Goal: Information Seeking & Learning: Find specific fact

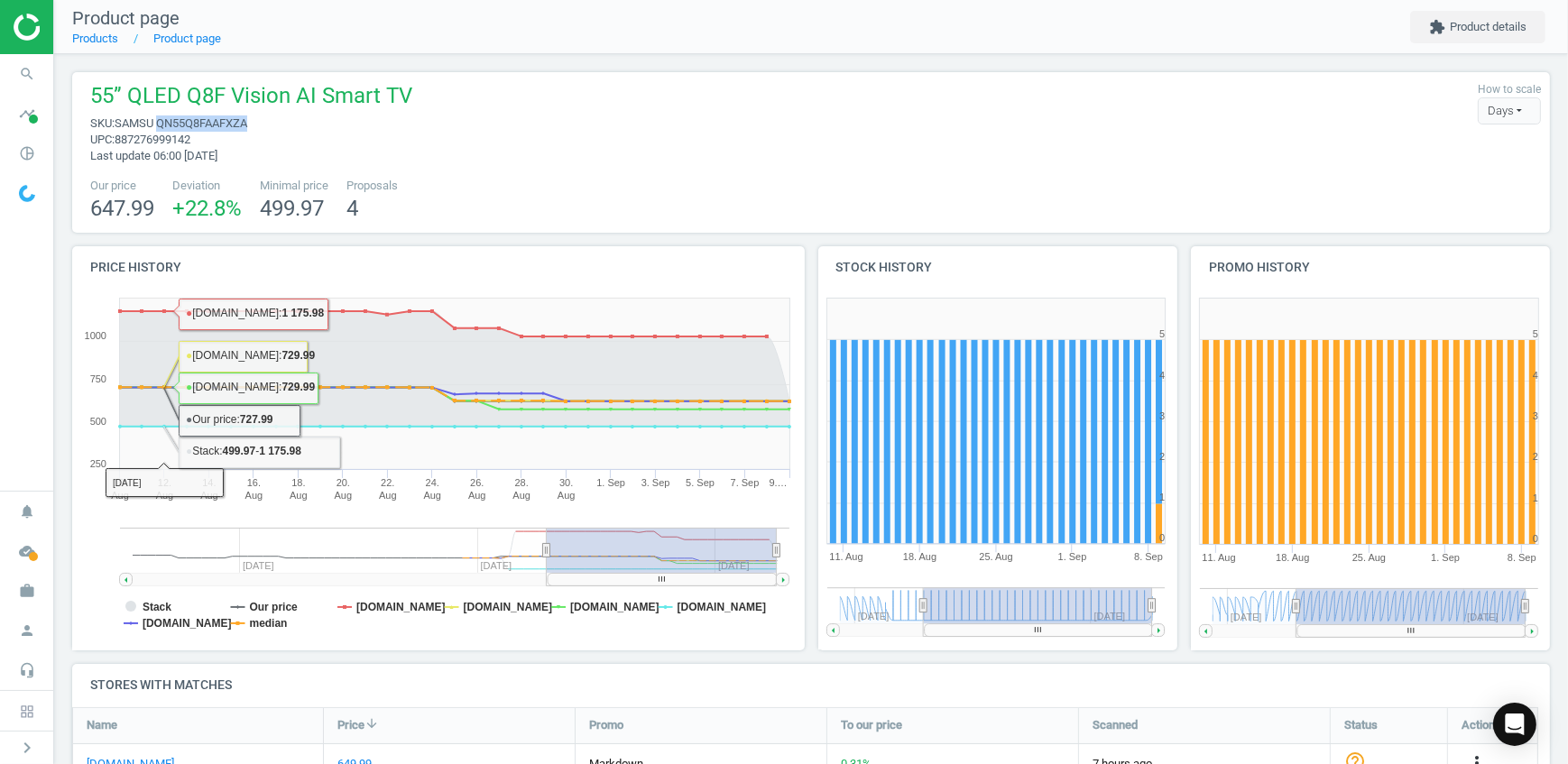
click at [200, 125] on span "SAMSU QN55Q8FAAFXZA" at bounding box center [181, 123] width 133 height 14
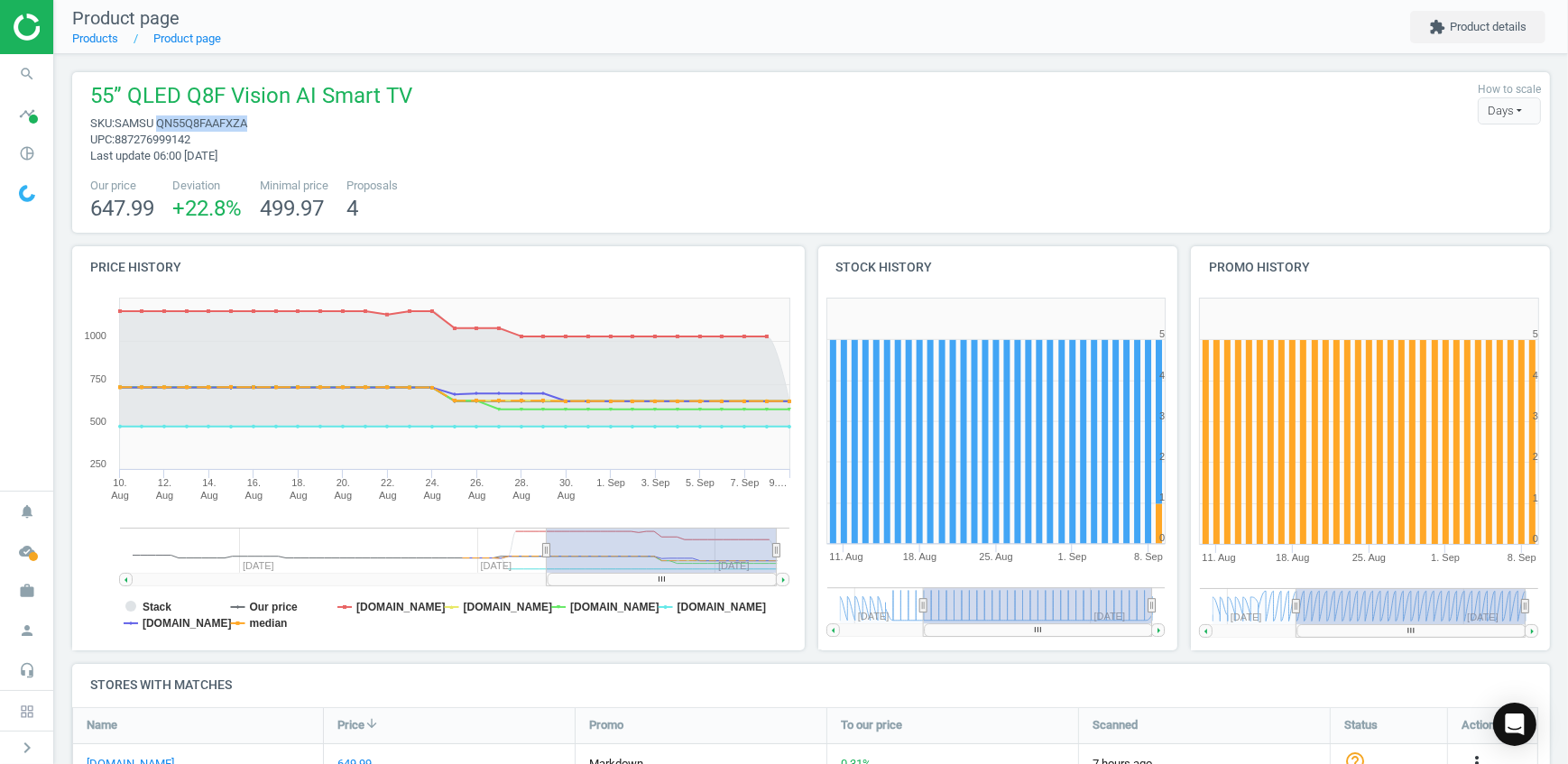
click at [200, 125] on span "SAMSU QN55Q8FAAFXZA" at bounding box center [181, 123] width 133 height 14
click at [690, 102] on div "55” QLED Q8F Vision AI Smart TV sku : SAMSU QN55Q8FAAFXZA upc : 887276999142 La…" at bounding box center [811, 123] width 1460 height 83
click at [239, 121] on span "SAMSU QN55Q8FAAFXZA" at bounding box center [181, 123] width 133 height 14
copy span "QN55Q8FAAFXZA"
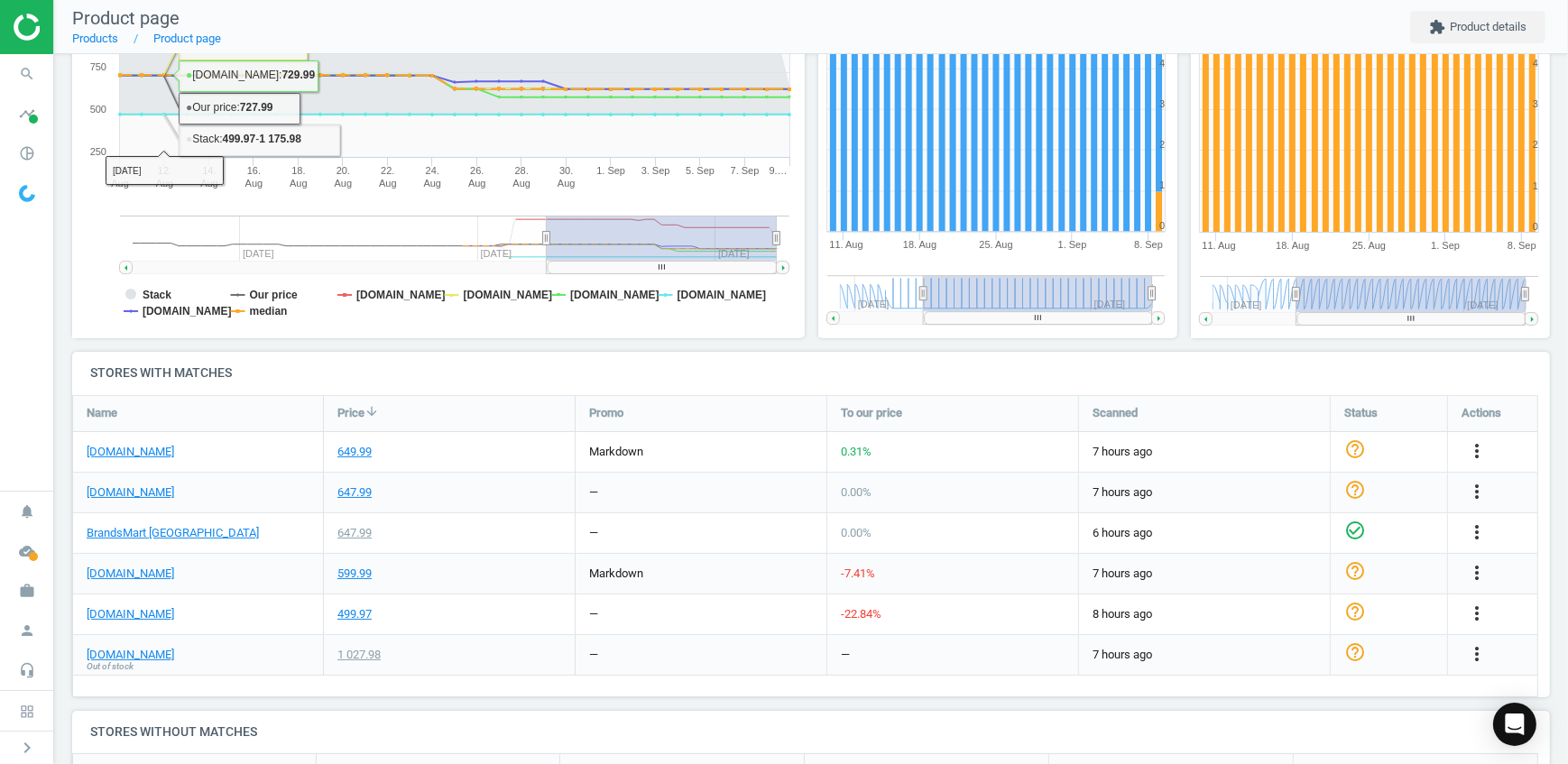
scroll to position [327, 0]
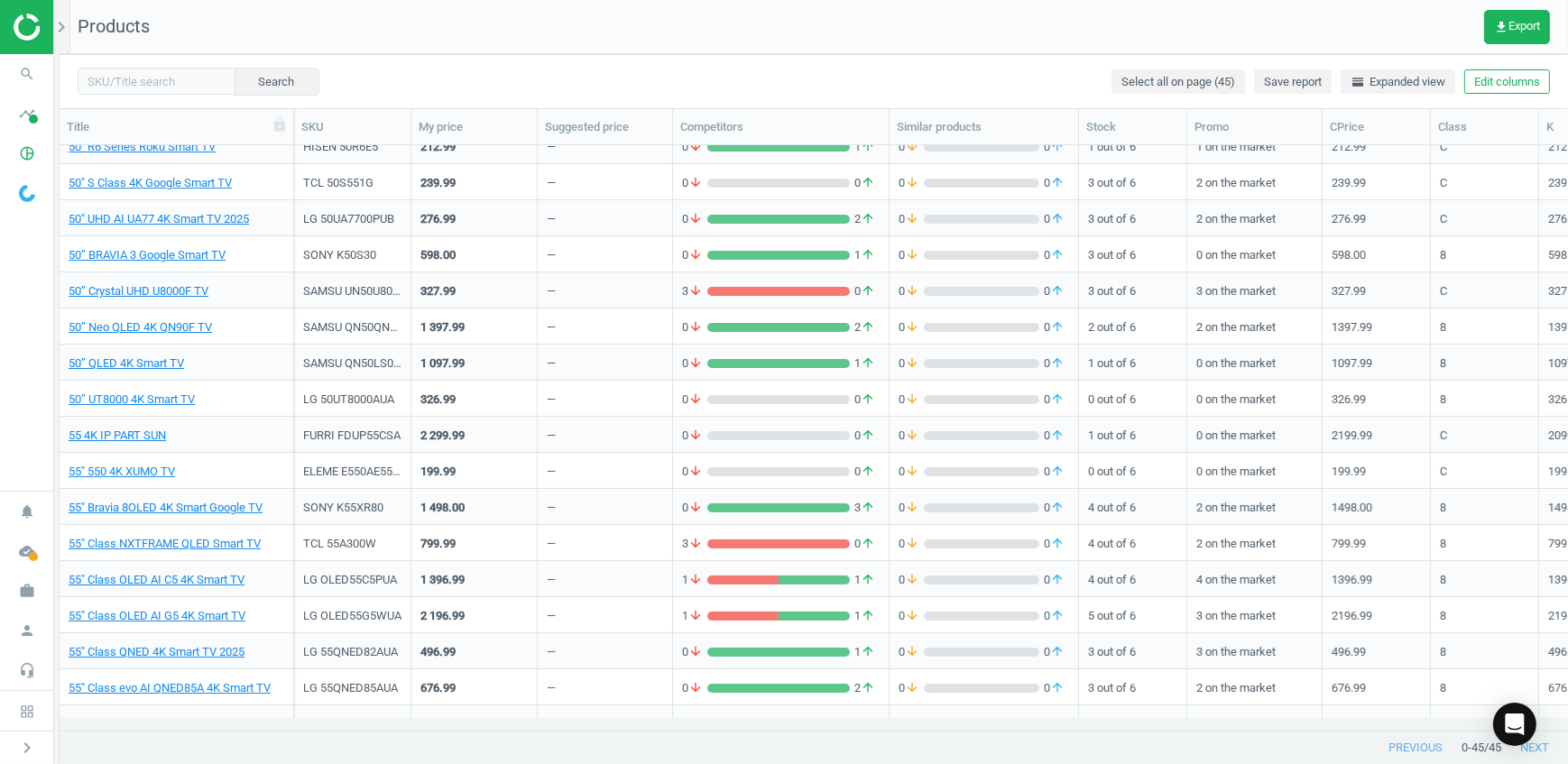
scroll to position [230, 0]
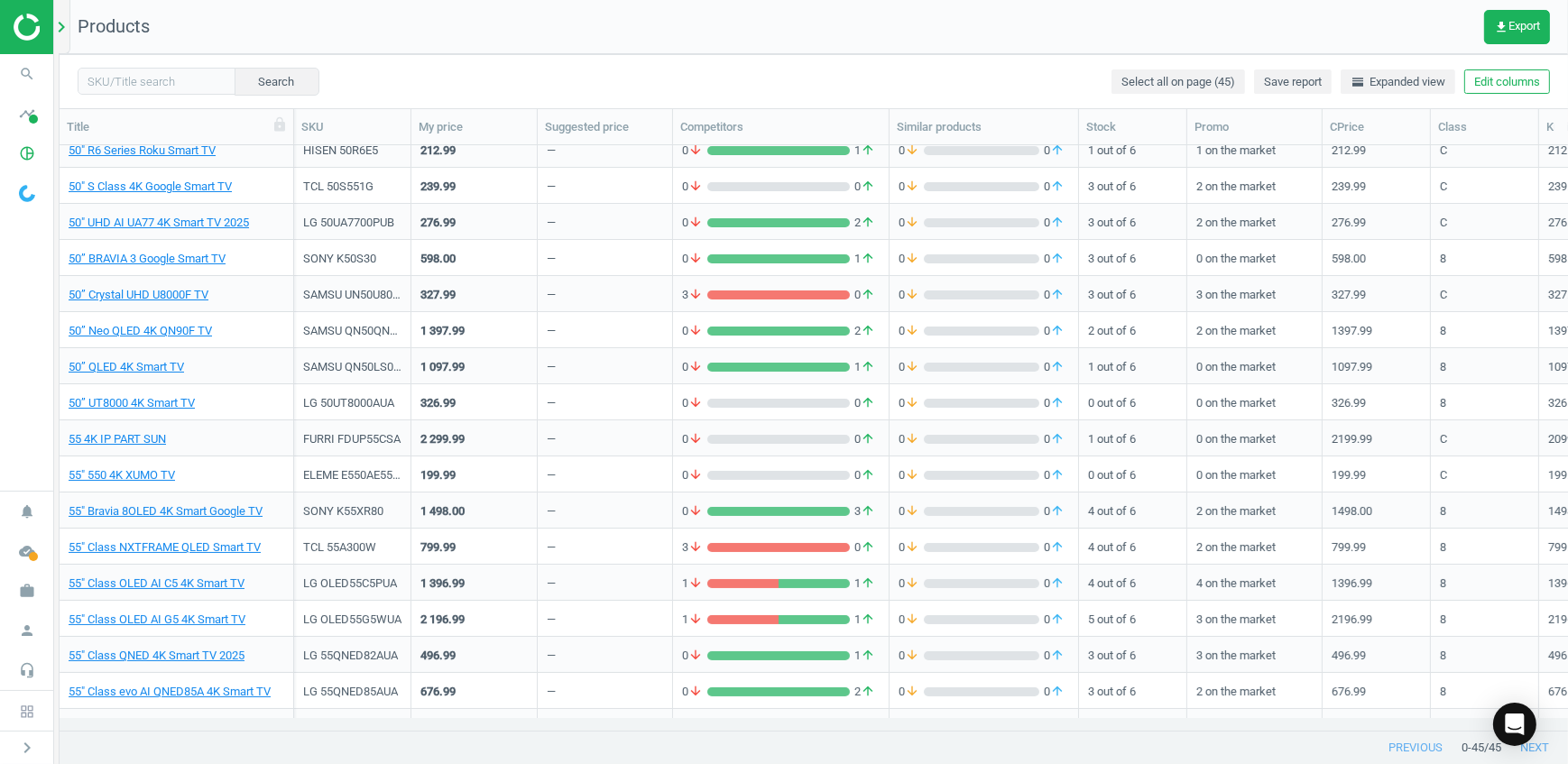
click at [65, 41] on div "chevron_right" at bounding box center [64, 27] width 12 height 55
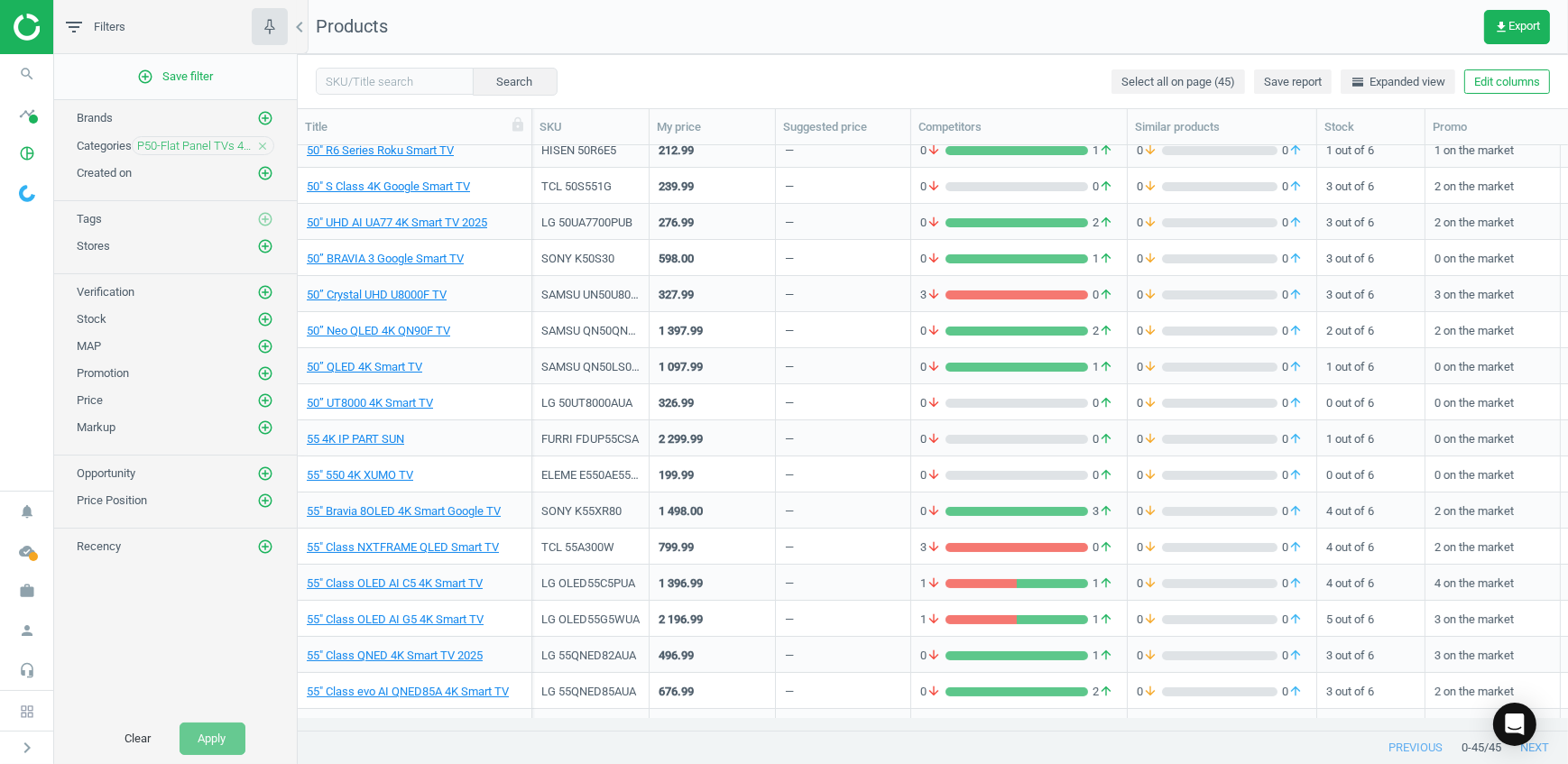
click at [261, 149] on icon "close" at bounding box center [262, 146] width 13 height 13
click at [262, 145] on icon "add_circle_outline" at bounding box center [265, 145] width 16 height 16
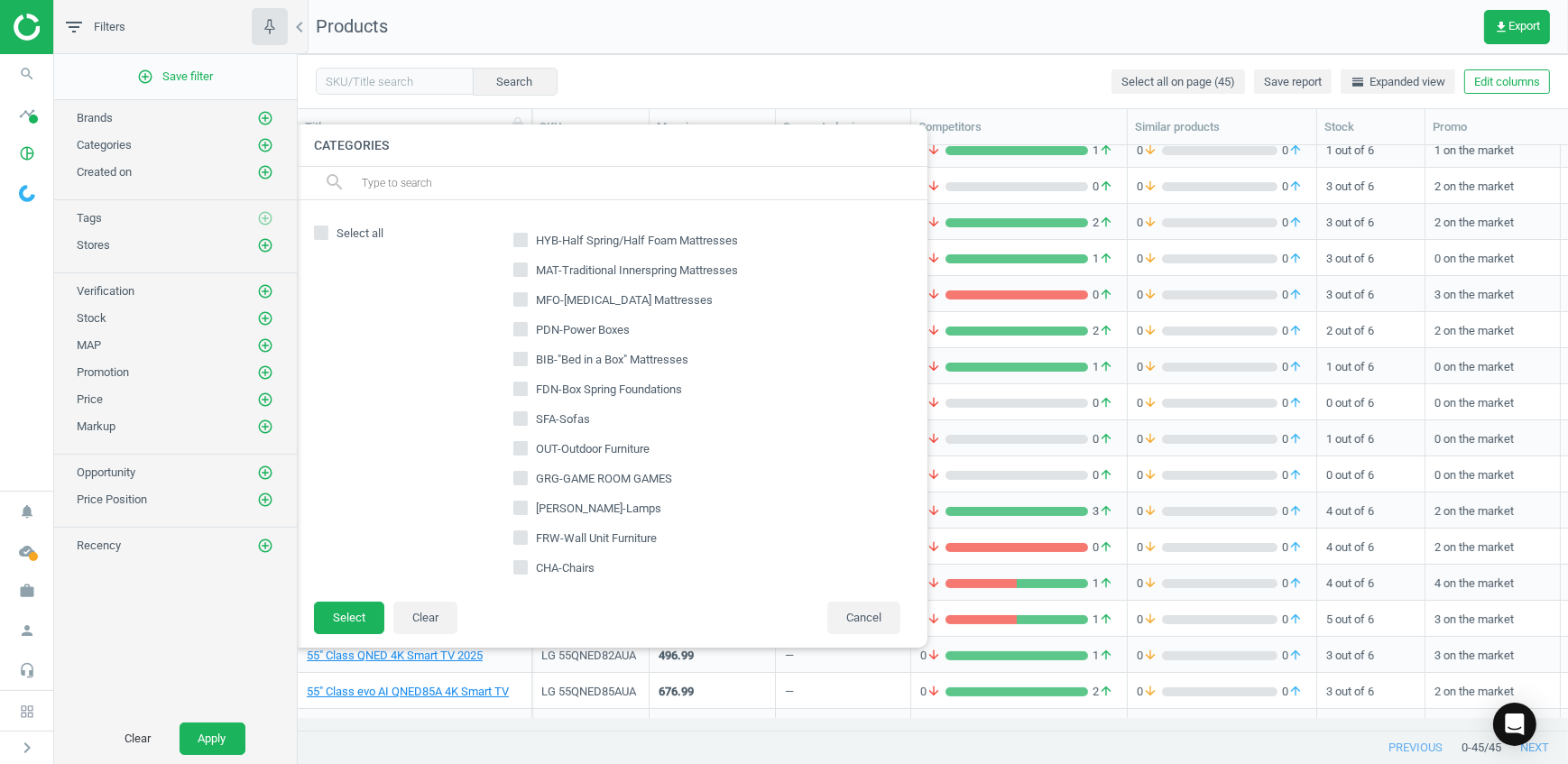
click at [469, 190] on input "text" at bounding box center [637, 183] width 553 height 29
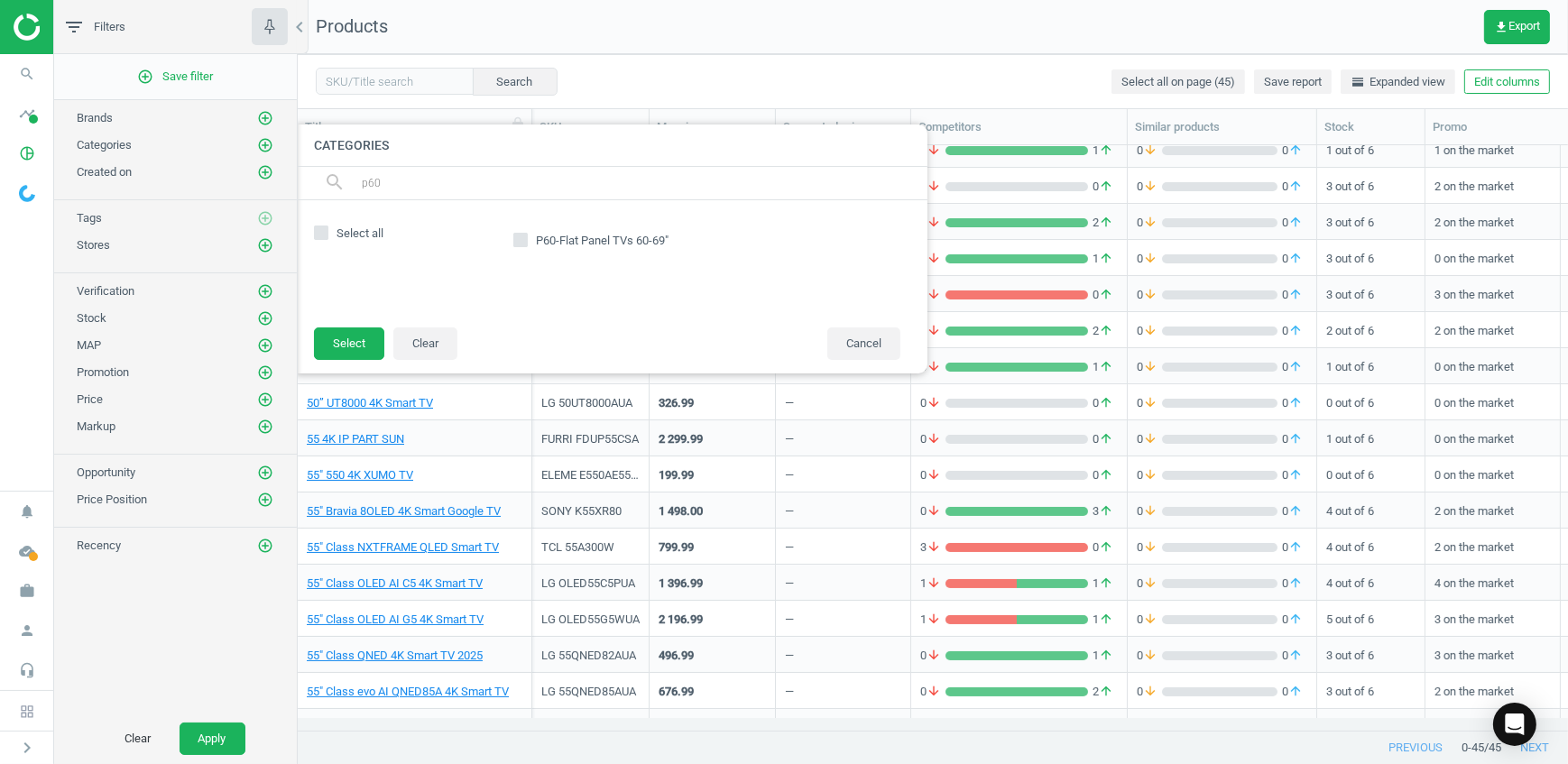
type input "p60"
click at [537, 252] on label "P60-Flat Panel TVs 60-69"" at bounding box center [593, 240] width 159 height 25
click at [527, 246] on input "P60-Flat Panel TVs 60-69"" at bounding box center [521, 240] width 12 height 12
checkbox input "true"
click at [352, 351] on button "Select" at bounding box center [349, 343] width 70 height 33
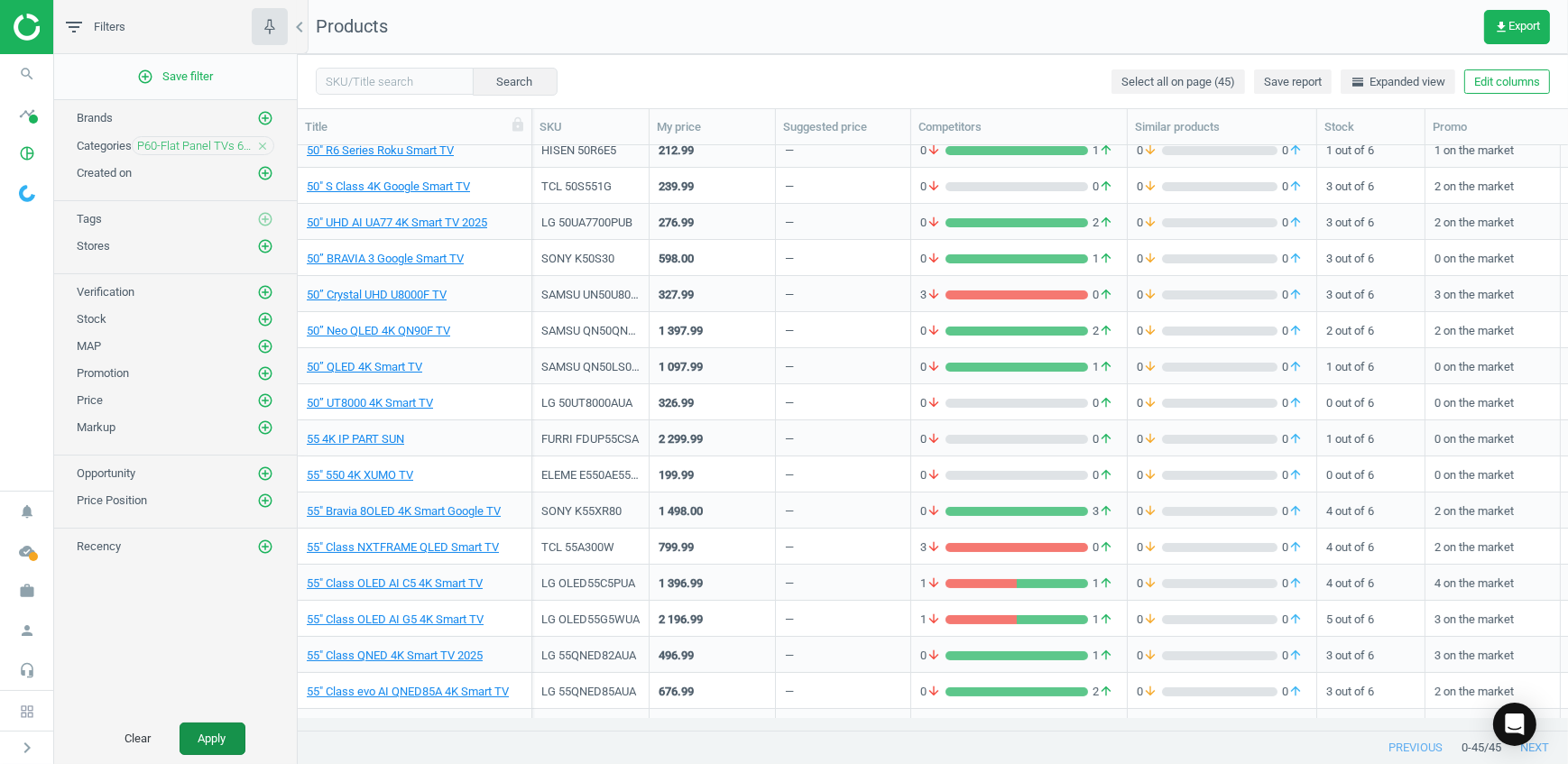
click at [217, 746] on button "Apply" at bounding box center [212, 739] width 65 height 33
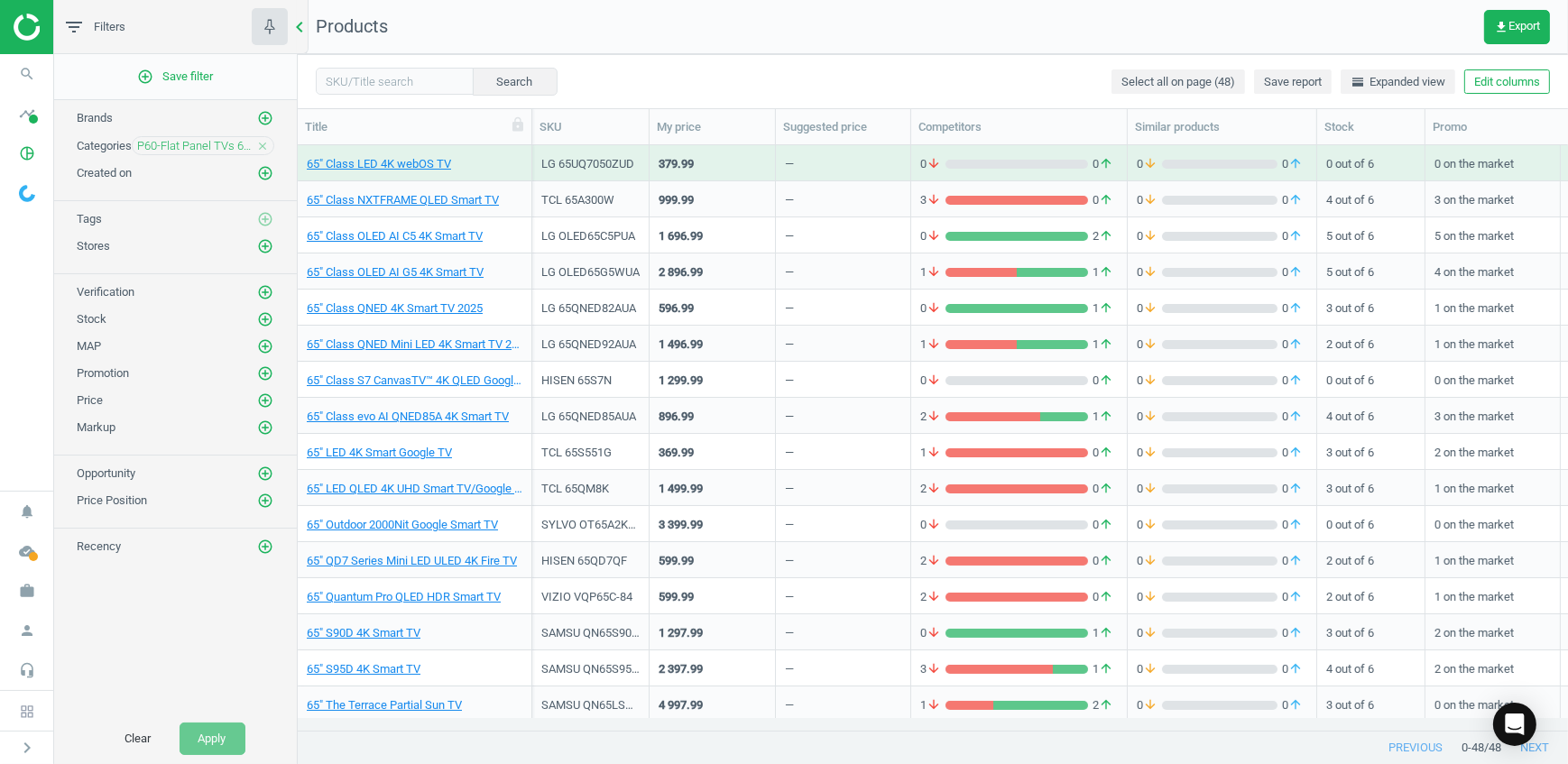
click at [298, 26] on icon "chevron_left" at bounding box center [300, 27] width 22 height 22
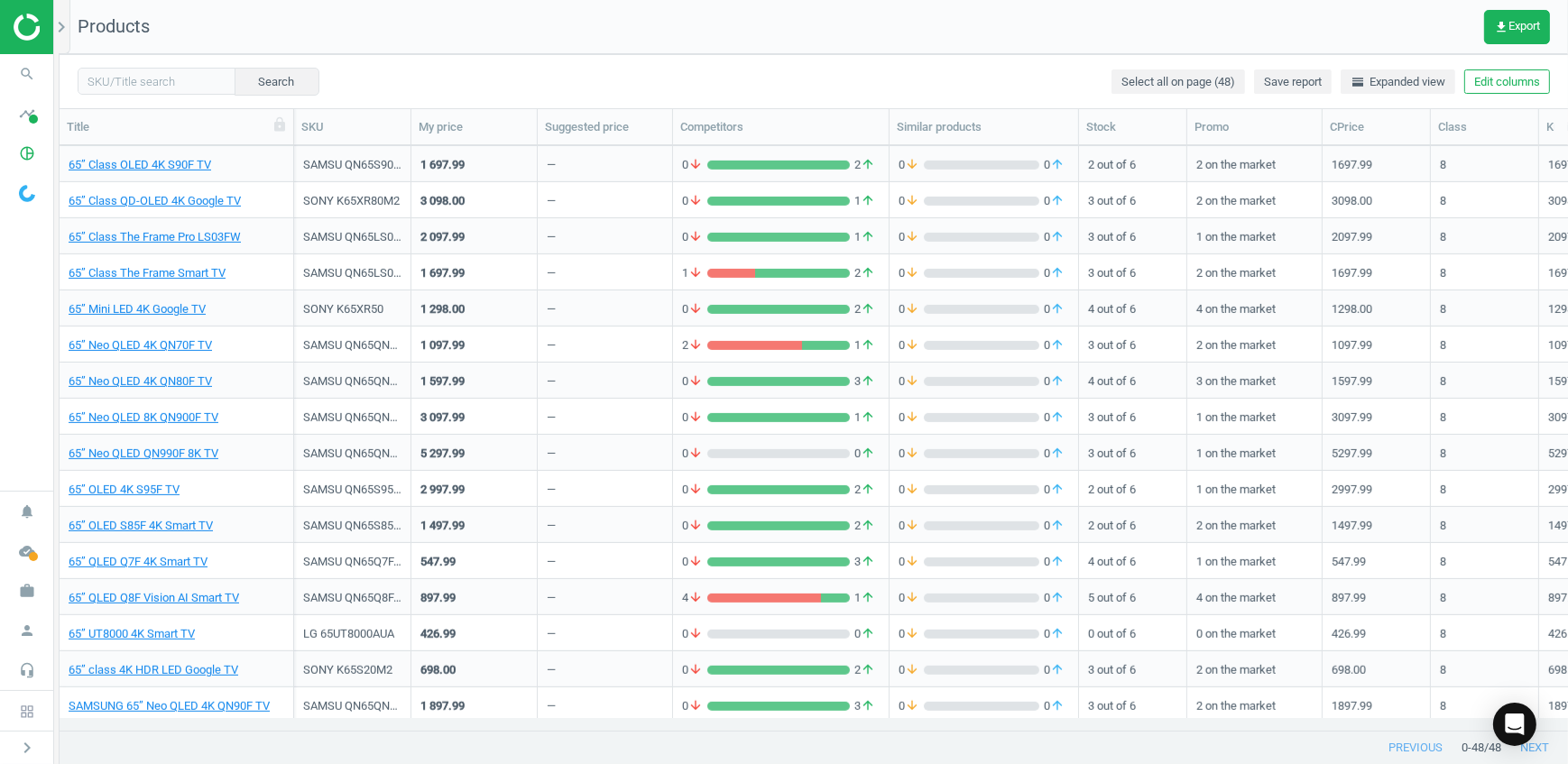
scroll to position [1159, 0]
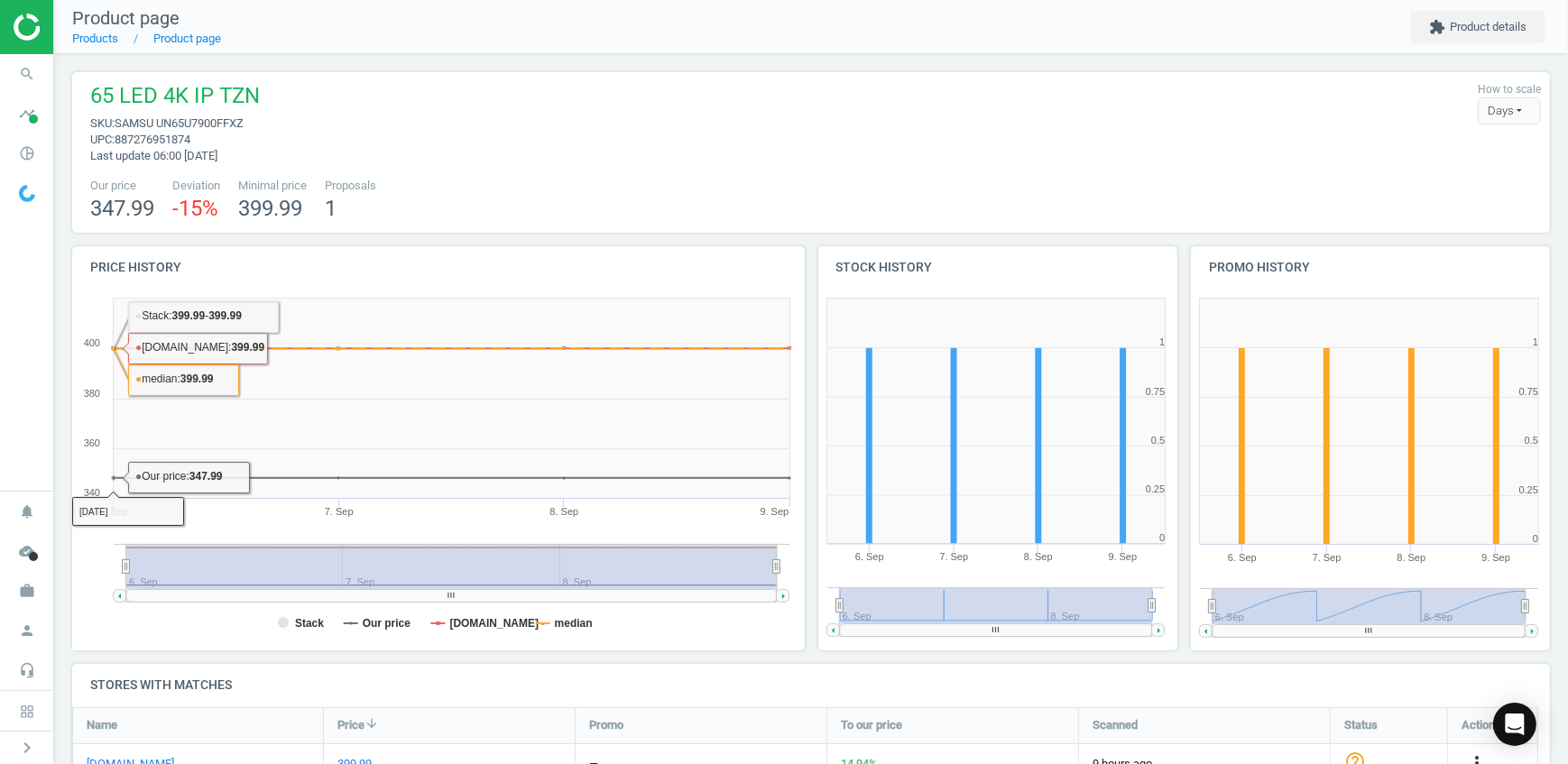
click at [194, 125] on span "SAMSU UN65U7900FFXZ" at bounding box center [180, 123] width 129 height 14
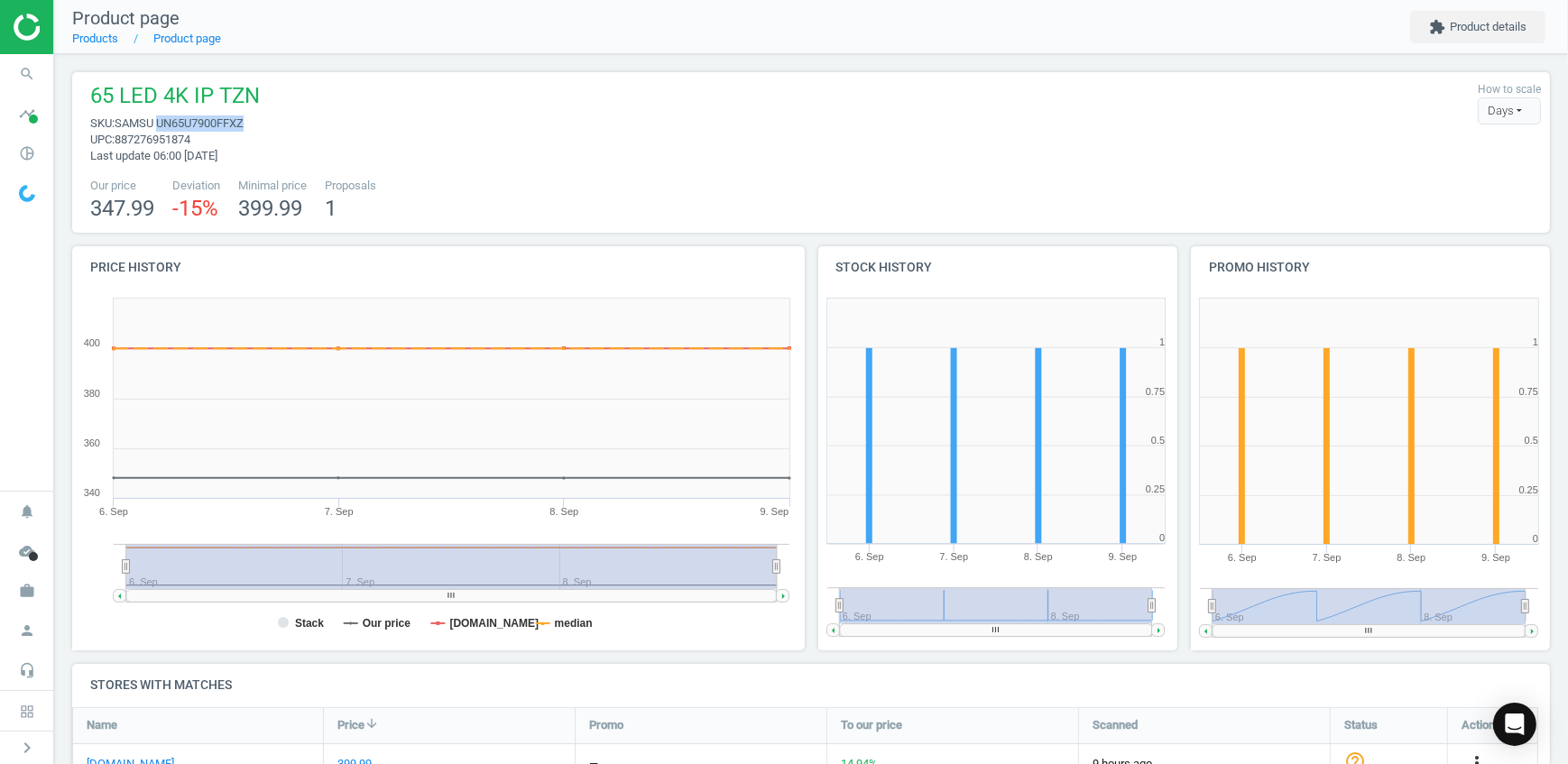
copy span "UN65U7900FFXZ"
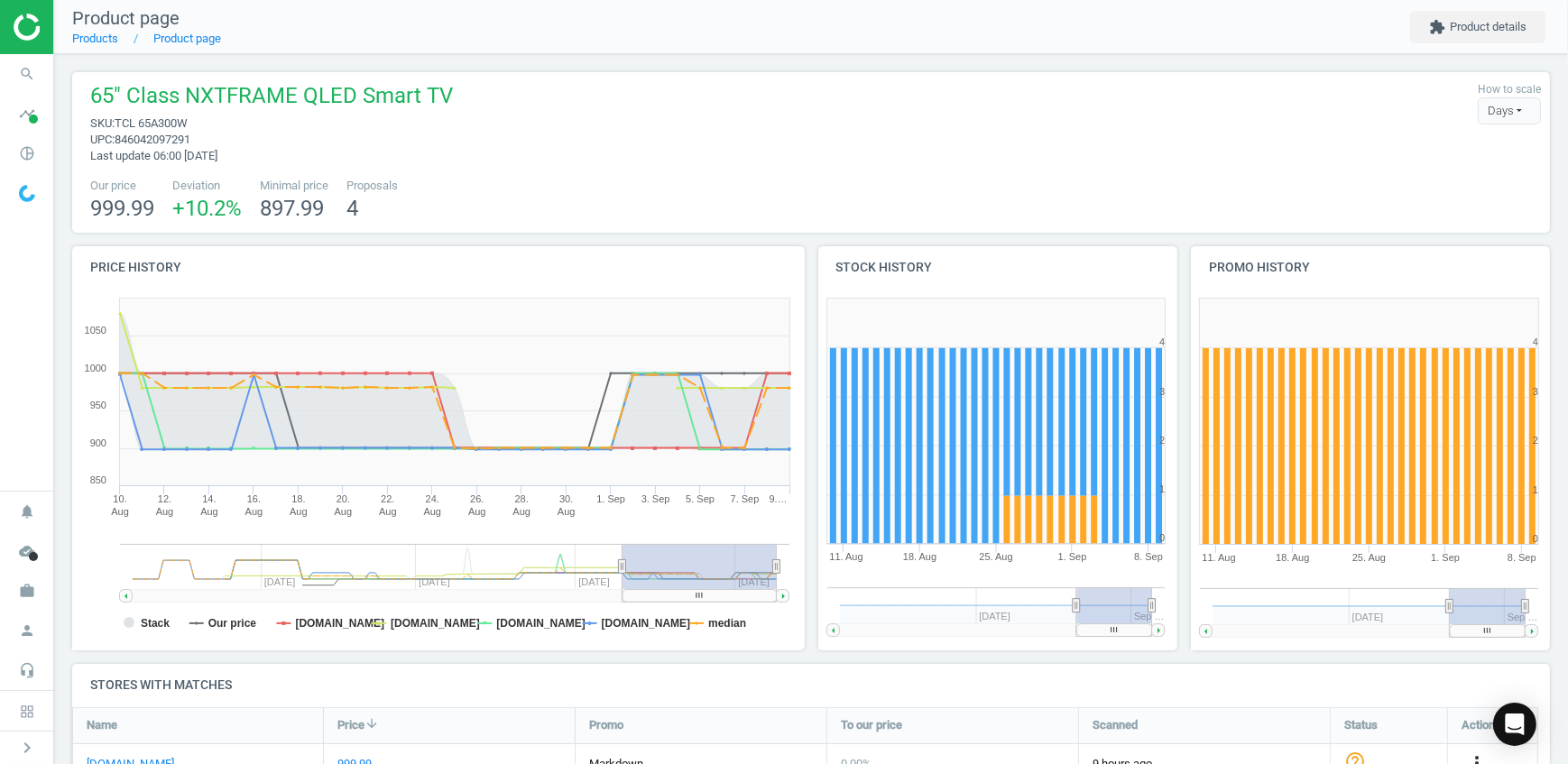
click at [181, 118] on span "TCL 65A300W" at bounding box center [152, 123] width 73 height 14
copy span "65A300W"
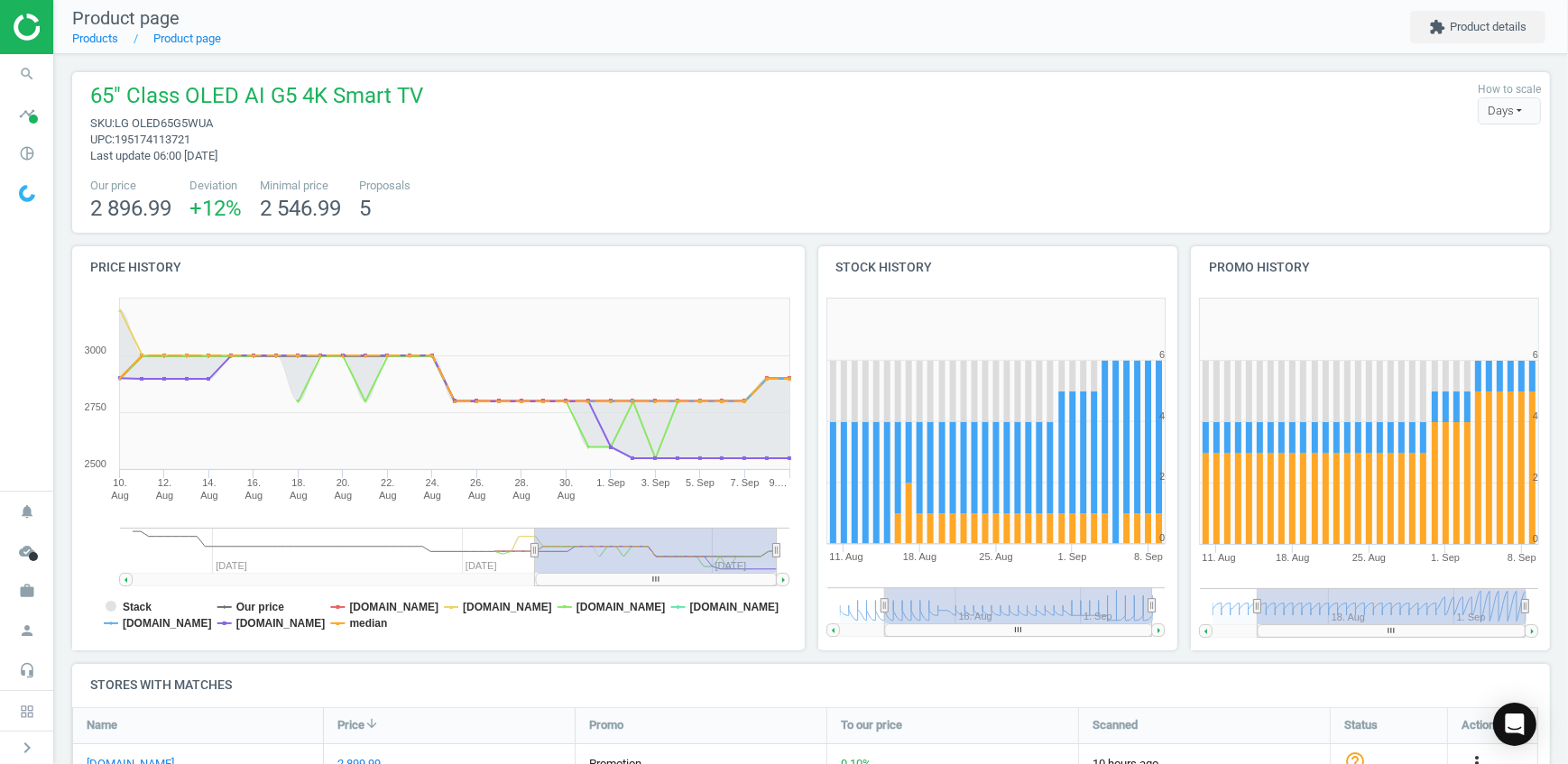
click at [177, 123] on span "LG OLED65G5WUA" at bounding box center [164, 123] width 98 height 14
copy span "OLED65G5WUA"
drag, startPoint x: 162, startPoint y: 211, endPoint x: 81, endPoint y: 205, distance: 81.2
click at [81, 205] on div "Our price 2 896.99 Deviation +12 % Minimal price 2 546.99 Proposals 5" at bounding box center [811, 200] width 1460 height 46
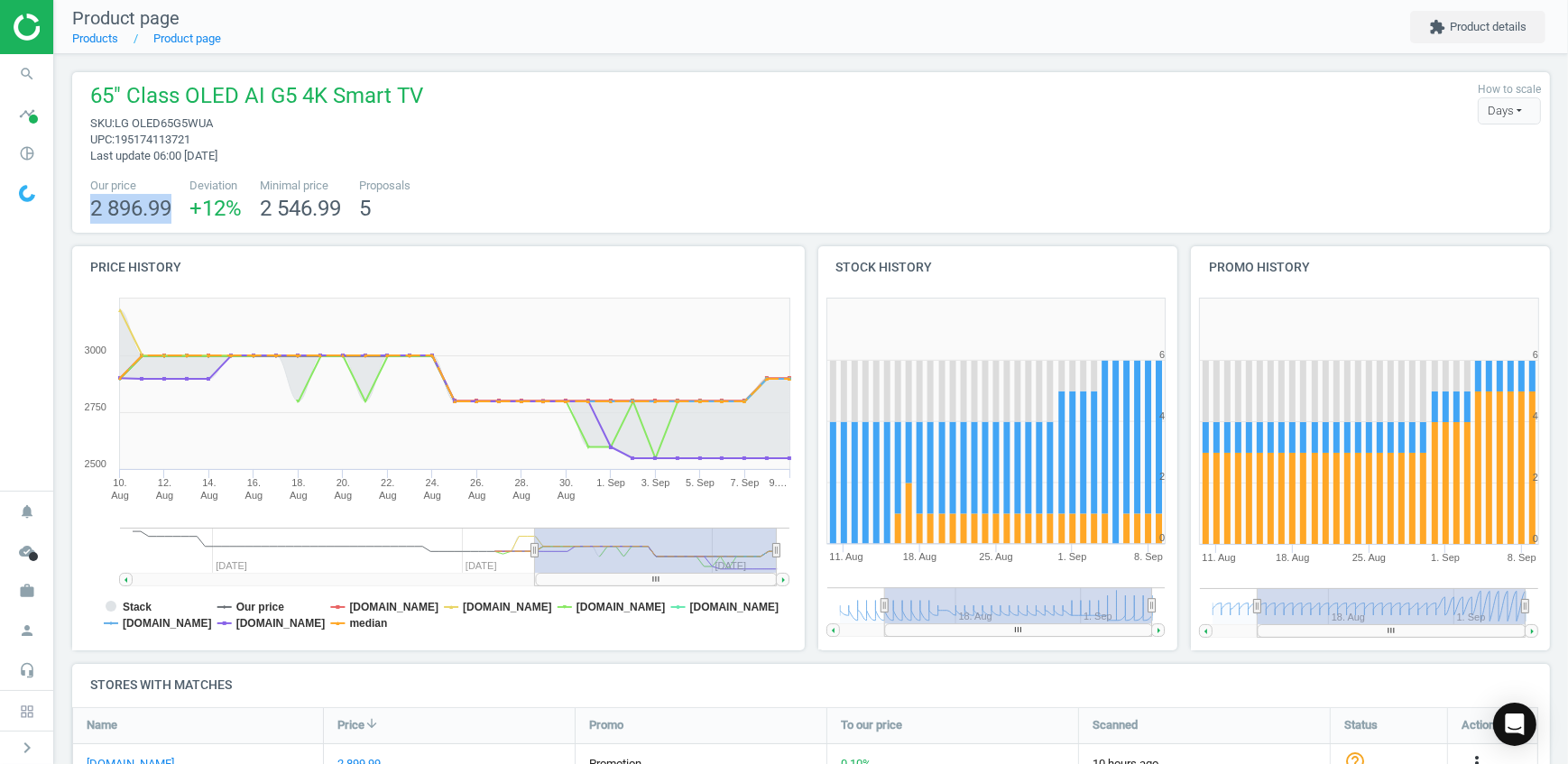
copy span "2 896.99"
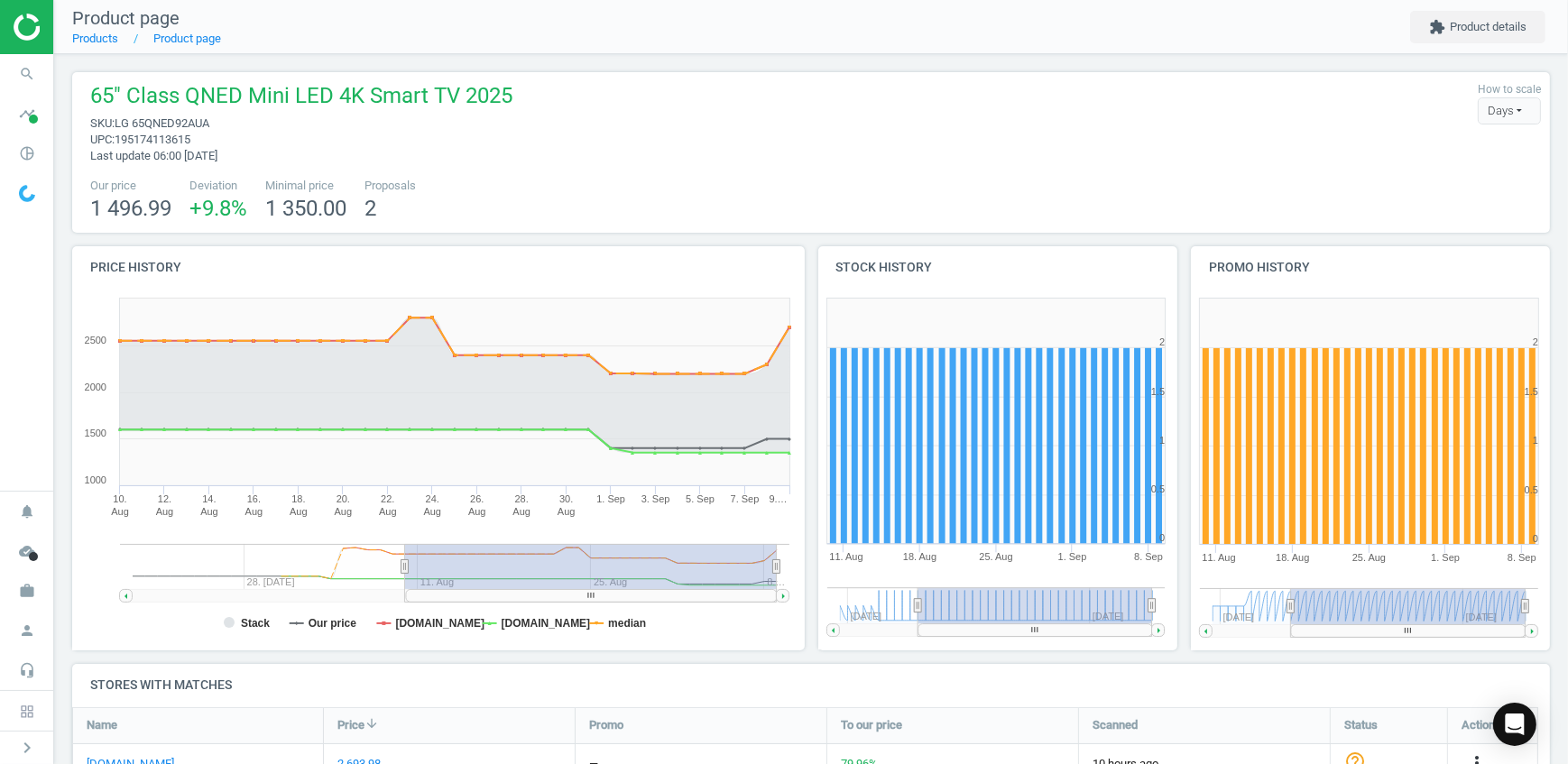
click at [181, 123] on span "LG 65QNED92AUA" at bounding box center [163, 123] width 95 height 14
copy span "65QNED92AUA"
click at [189, 125] on span "LG 65QNED92AUA" at bounding box center [163, 123] width 95 height 14
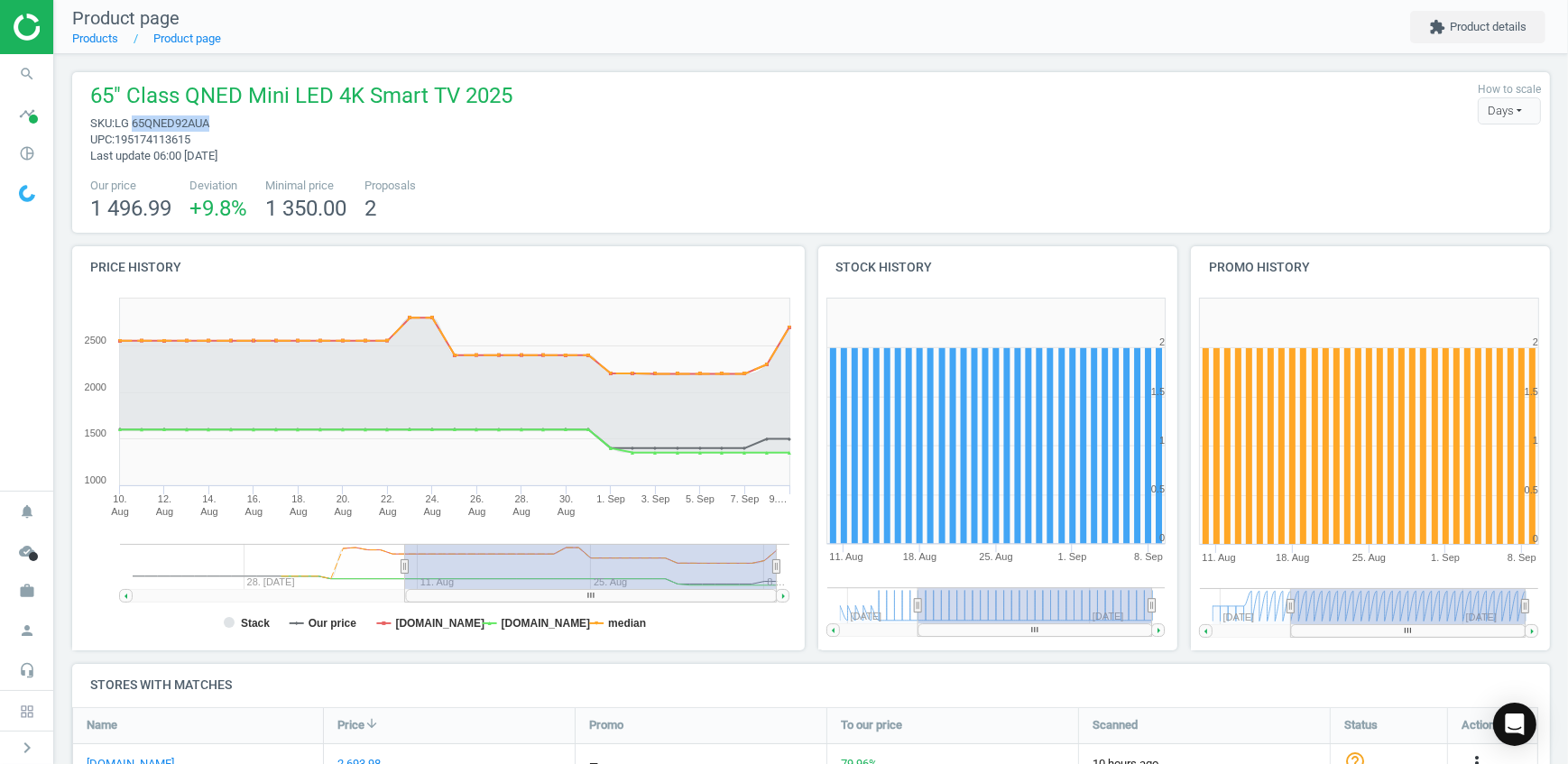
copy span "65QNED92AUA"
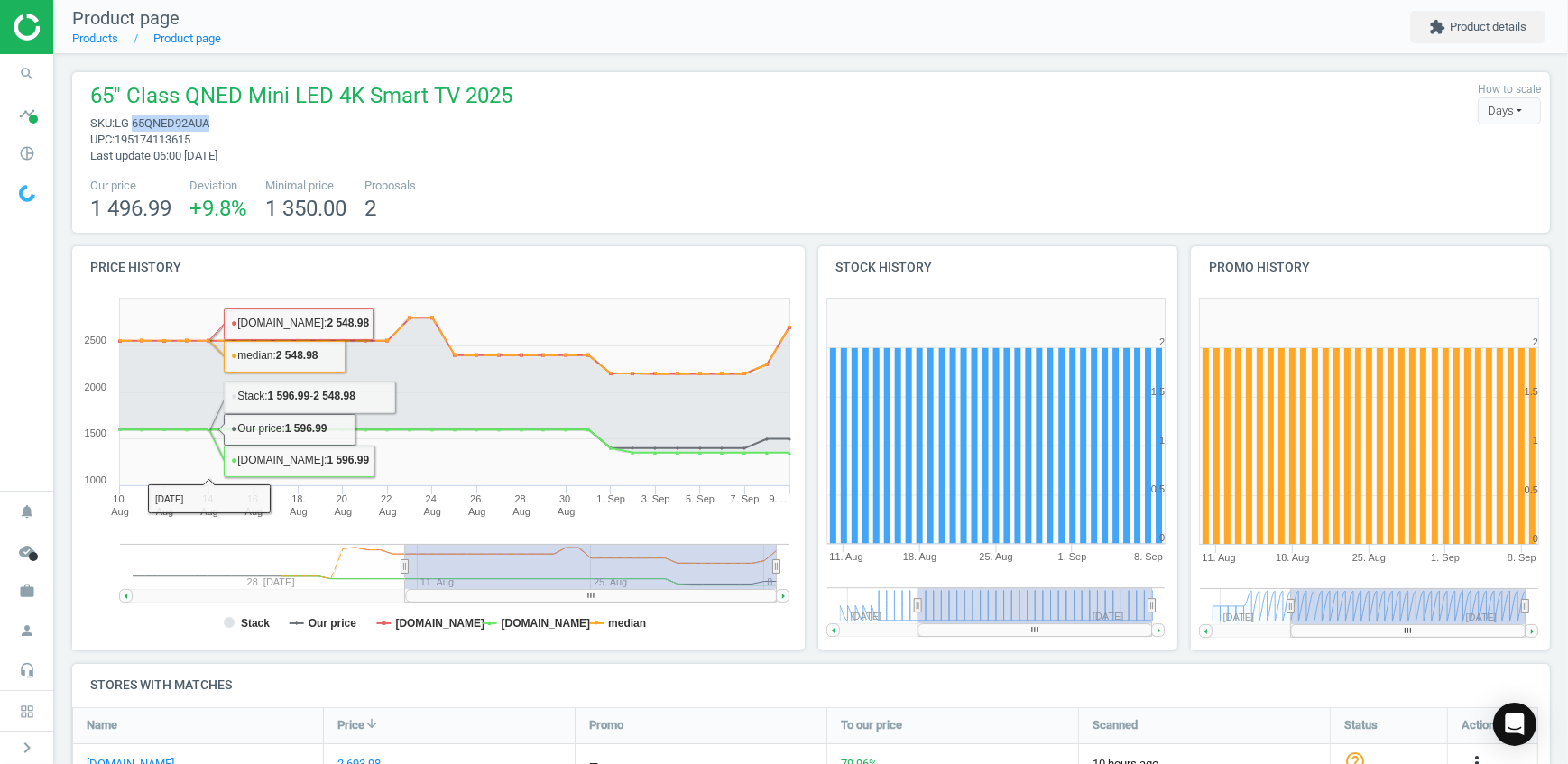
click at [177, 120] on span "LG 65QNED92AUA" at bounding box center [163, 123] width 95 height 14
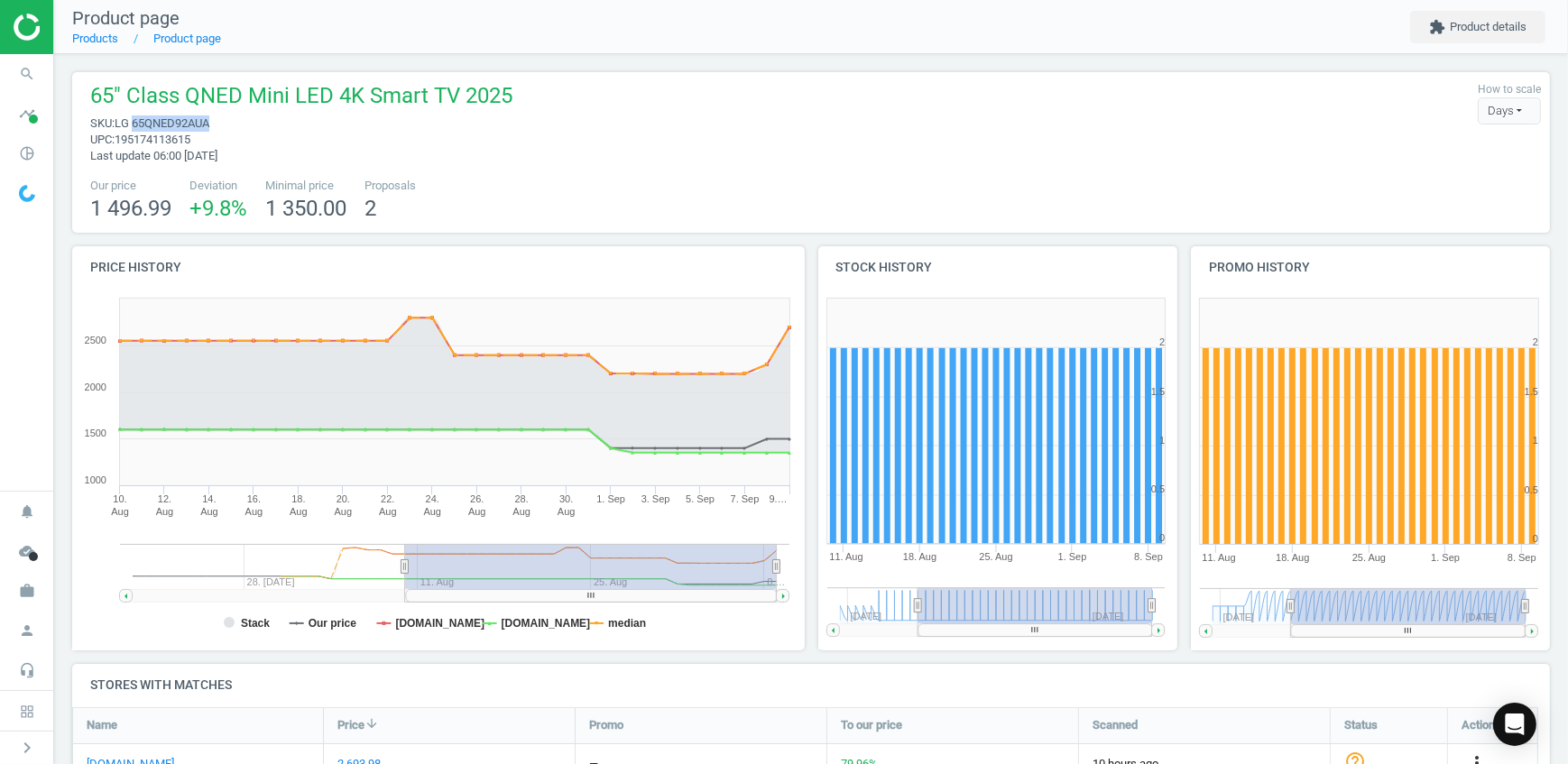
click at [177, 120] on span "LG 65QNED92AUA" at bounding box center [163, 123] width 95 height 14
